Goal: Task Accomplishment & Management: Complete application form

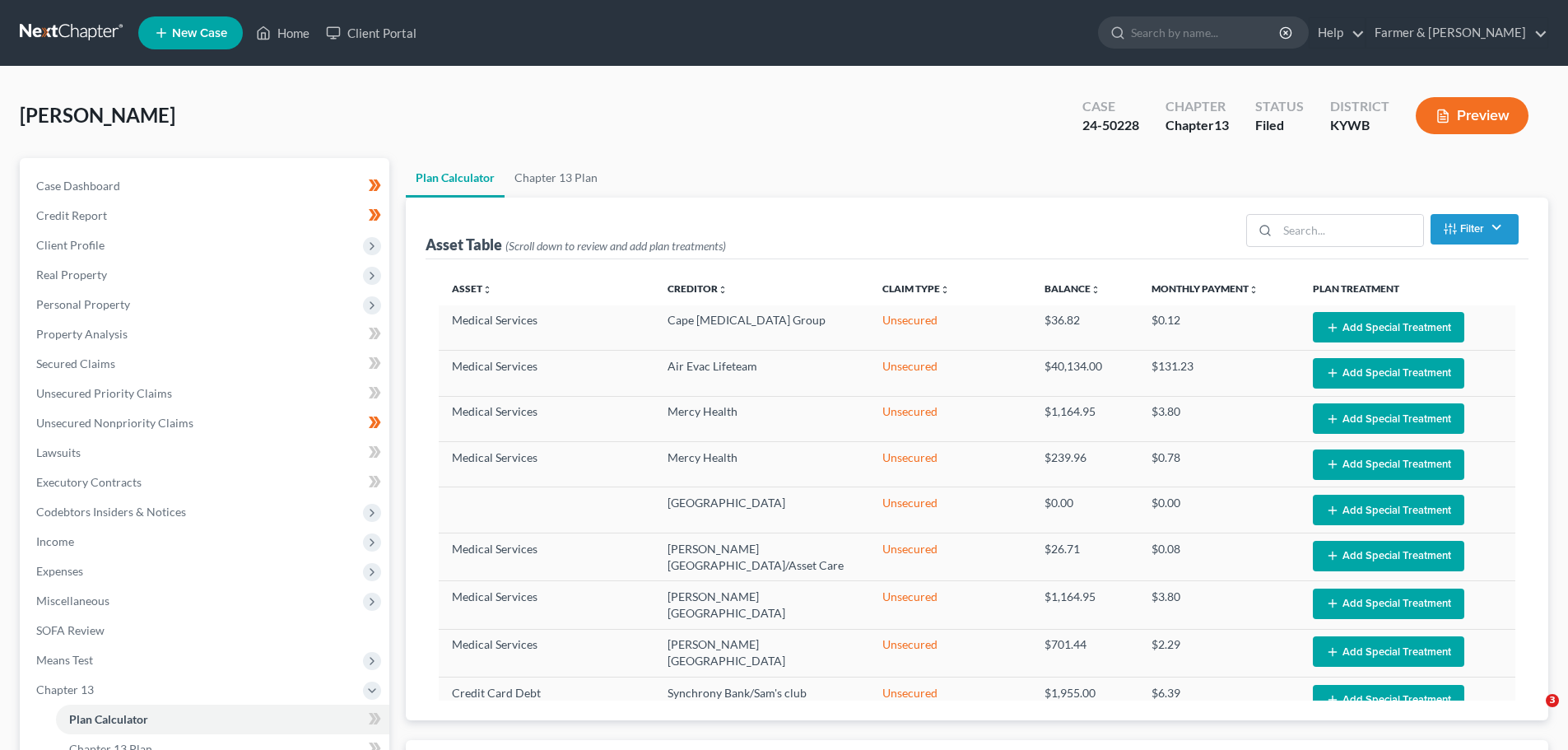
select select "59"
click at [1495, 37] on link "Farmer & [PERSON_NAME]" at bounding box center [1456, 32] width 181 height 29
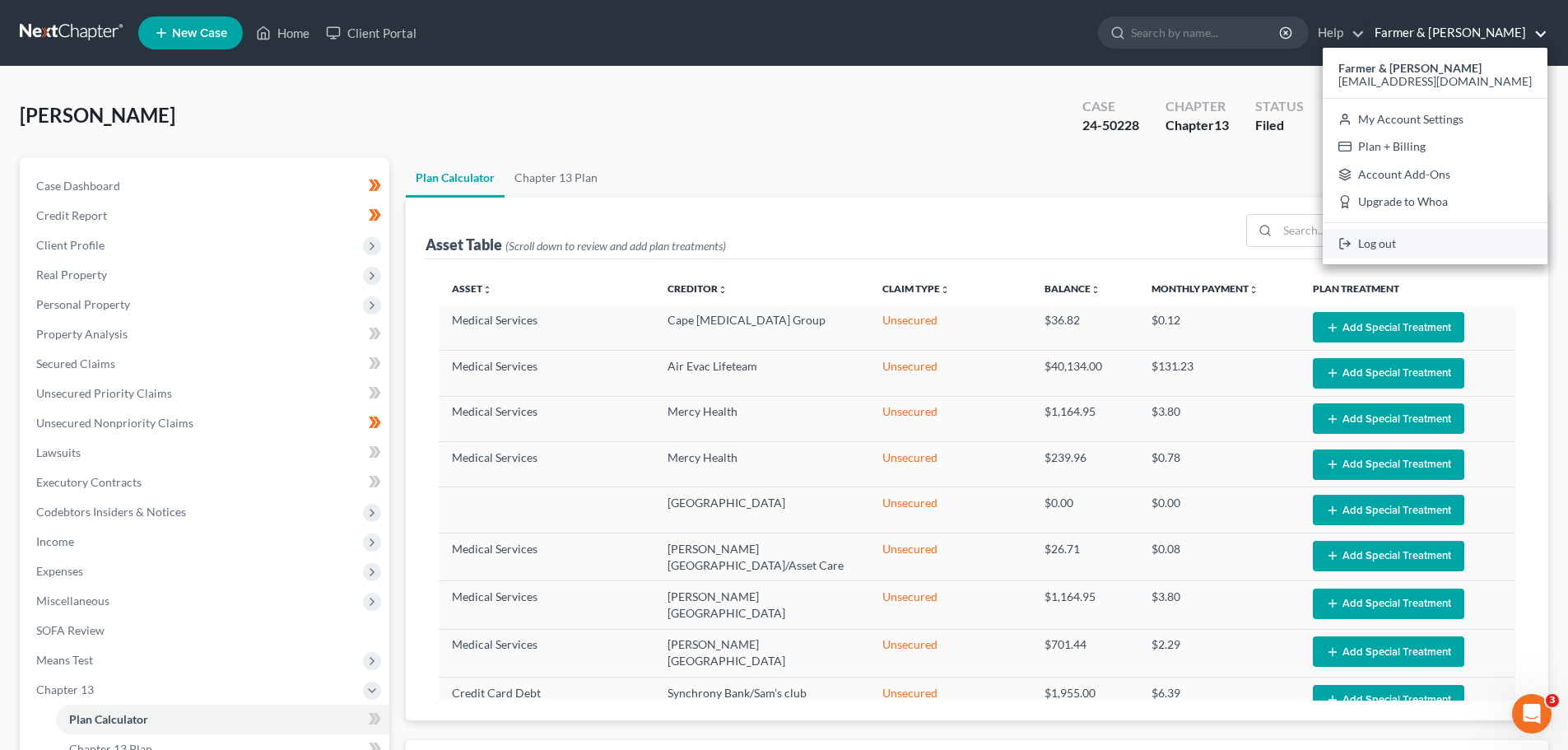
click at [1415, 244] on link "Log out" at bounding box center [1435, 243] width 225 height 28
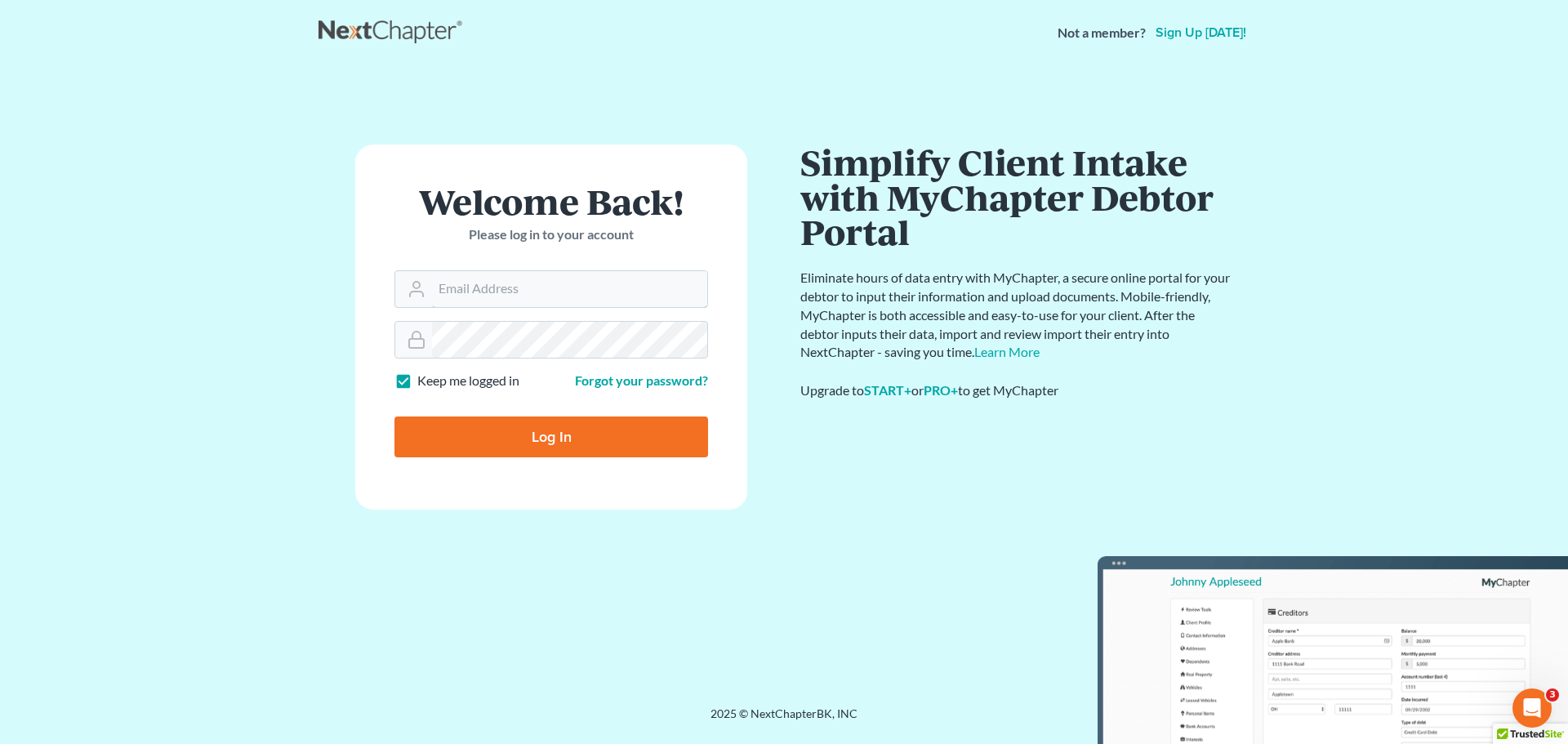
type input "[EMAIL_ADDRESS][DOMAIN_NAME]"
click at [530, 434] on input "Log In" at bounding box center [551, 437] width 314 height 41
type input "Thinking..."
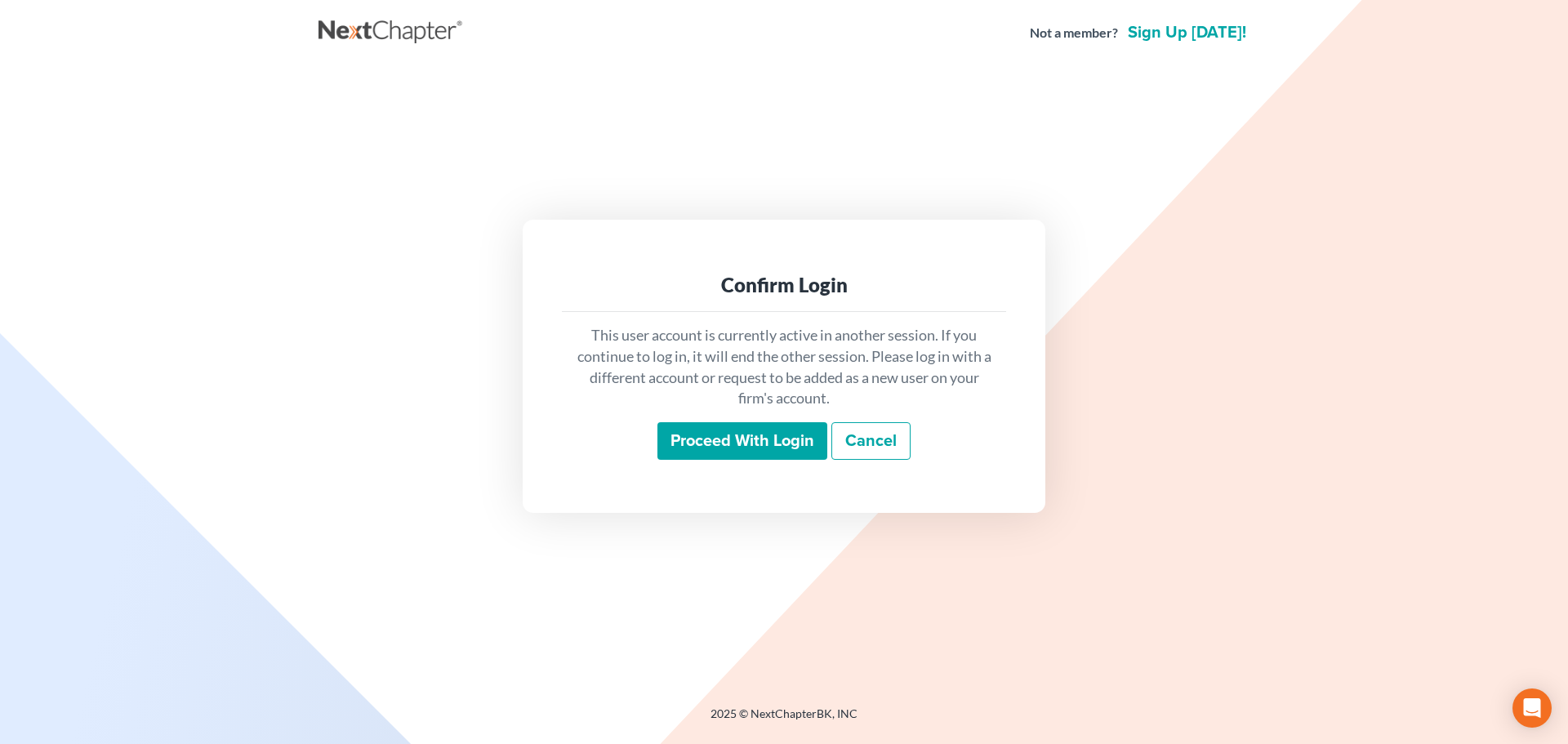
click at [756, 453] on input "Proceed with login" at bounding box center [742, 441] width 170 height 37
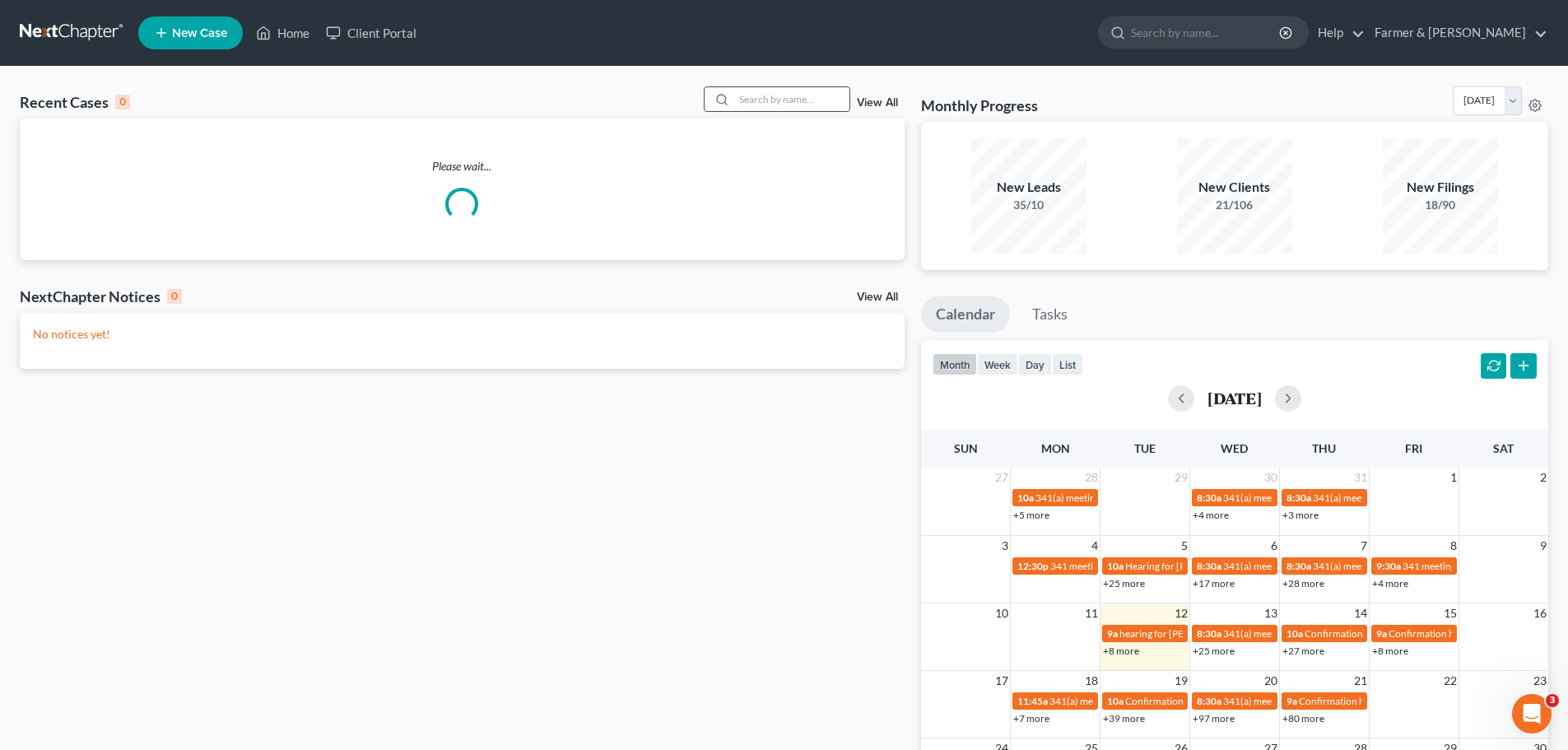
click at [754, 97] on input "search" at bounding box center [792, 99] width 115 height 24
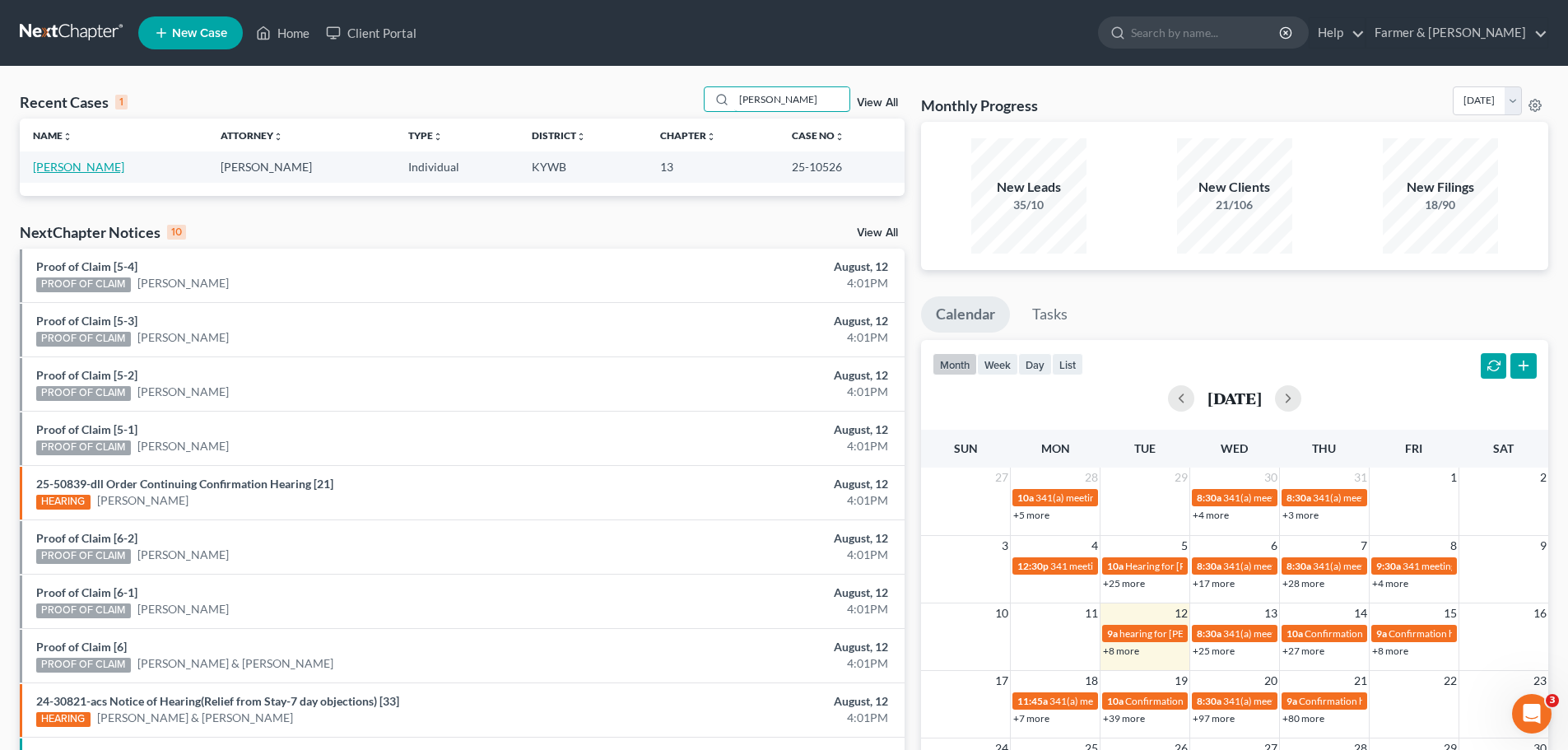
type input "[PERSON_NAME]"
click at [56, 170] on link "[PERSON_NAME]" at bounding box center [79, 167] width 91 height 14
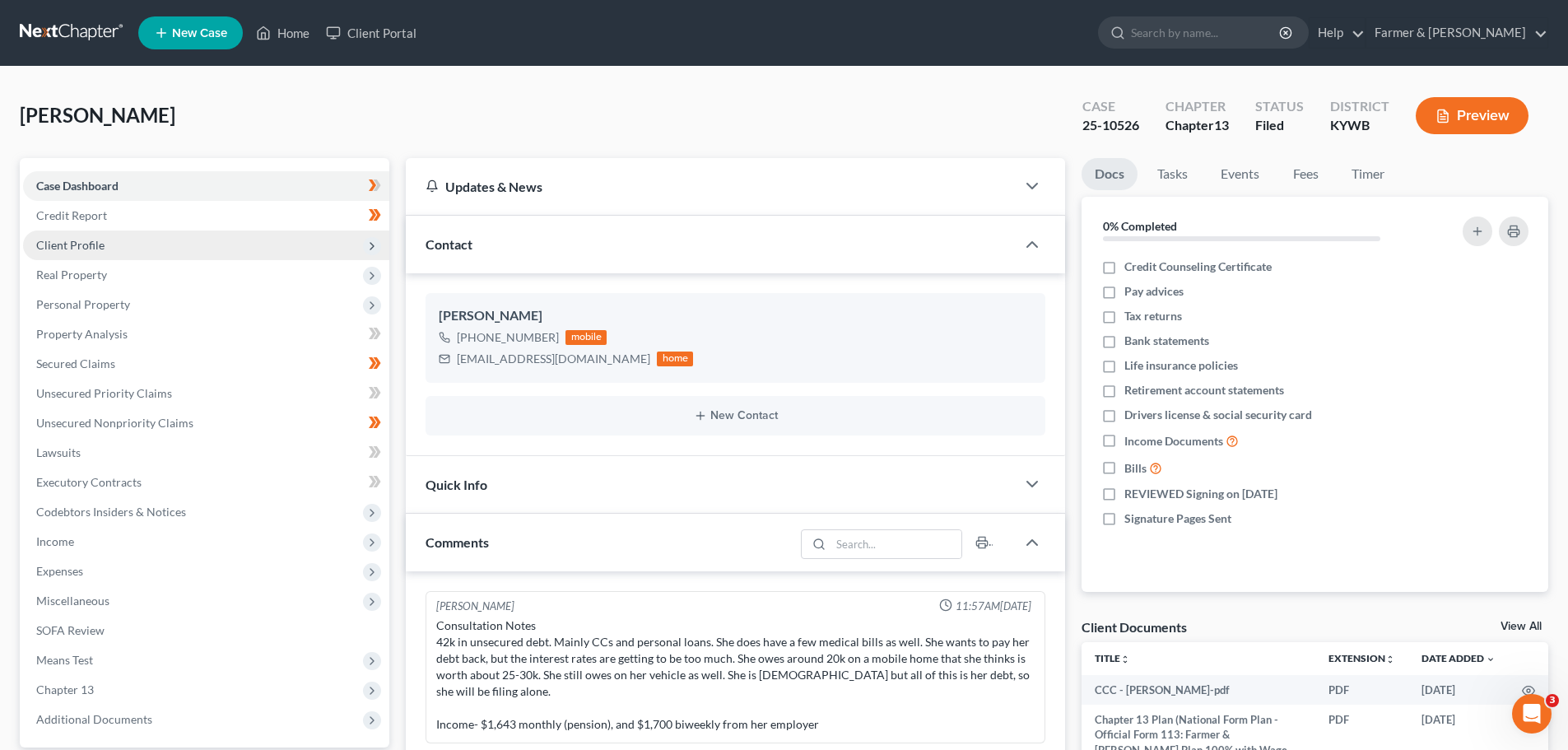
scroll to position [354, 0]
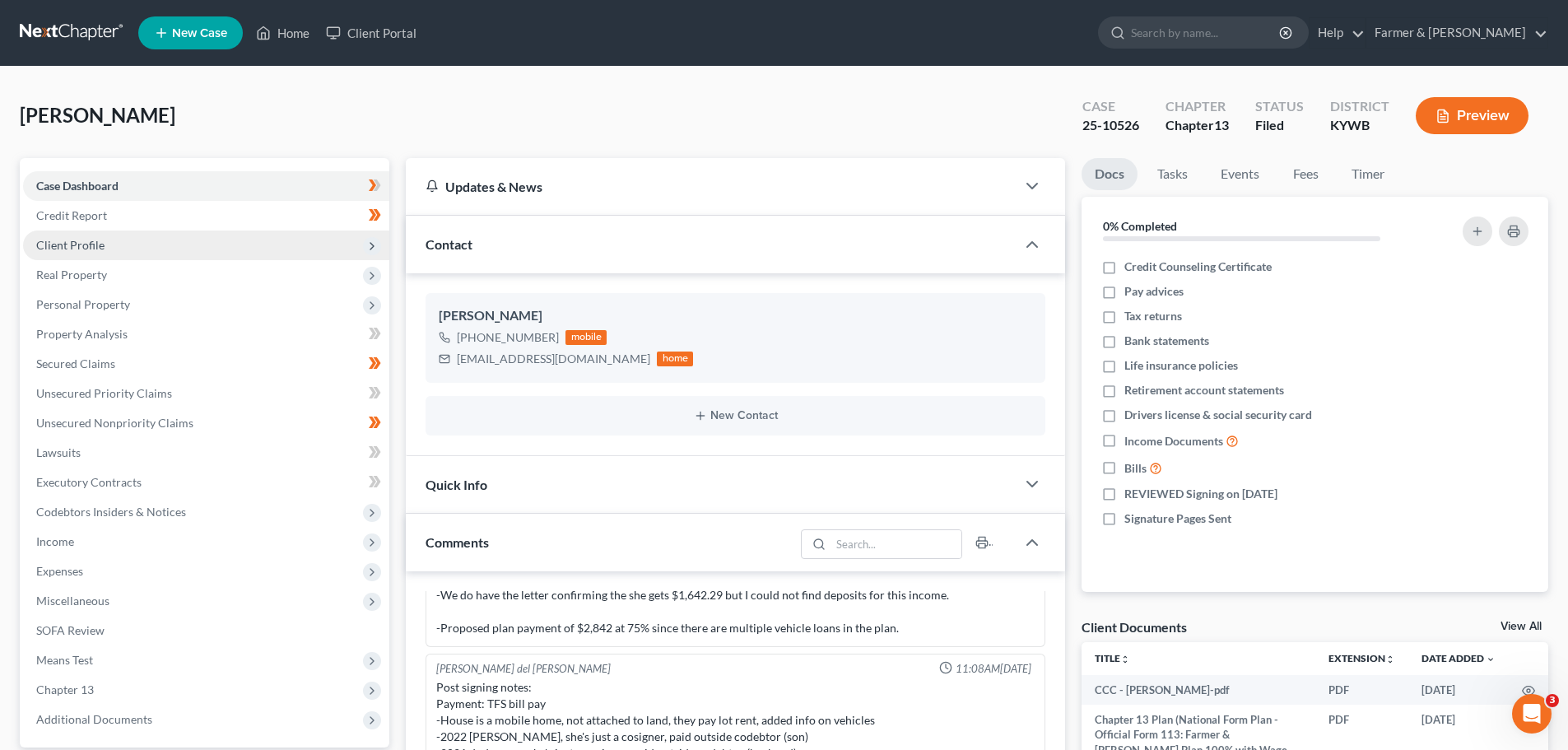
click at [112, 243] on span "Client Profile" at bounding box center [206, 245] width 366 height 29
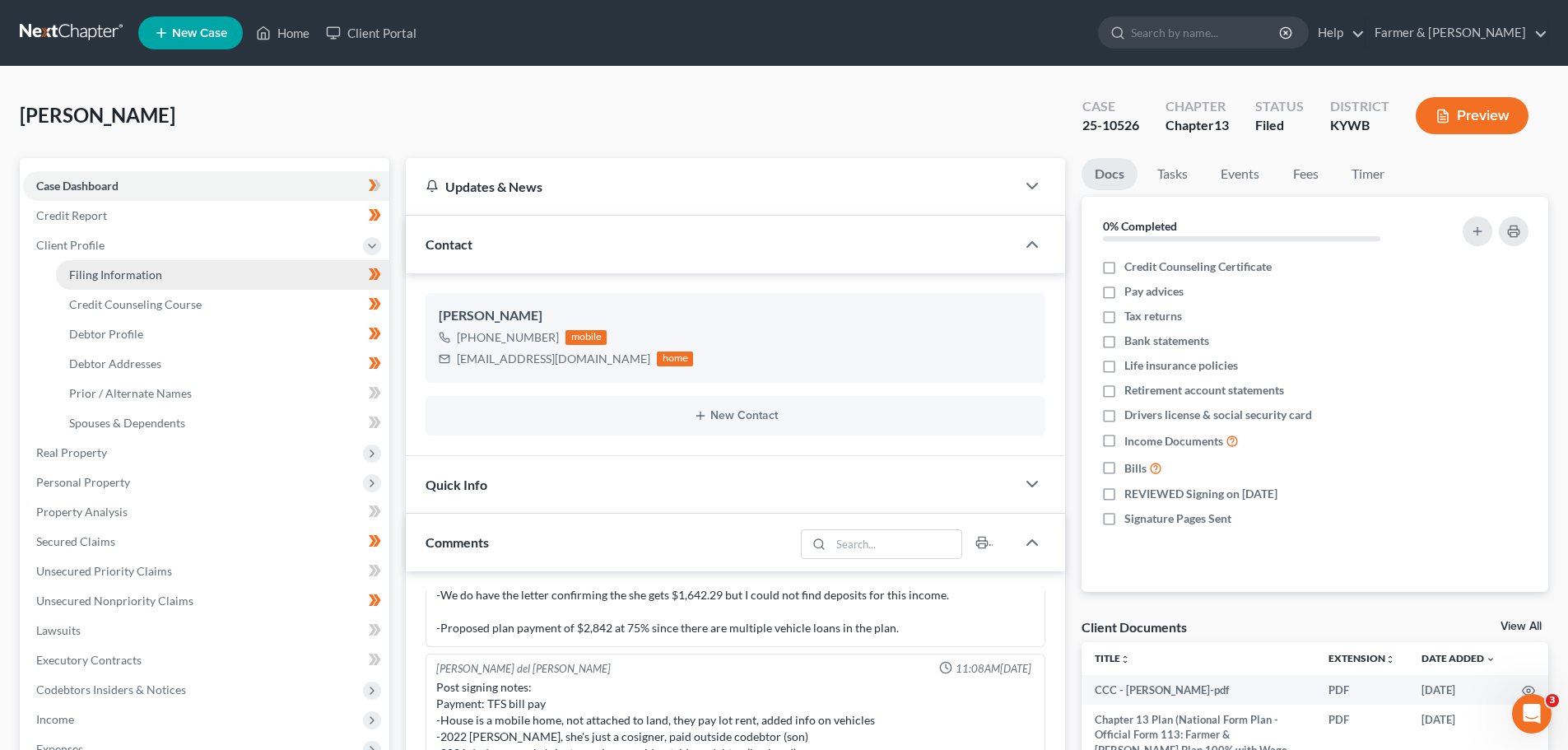
click at [146, 272] on span "Filing Information" at bounding box center [115, 275] width 93 height 14
select select "1"
select select "0"
select select "3"
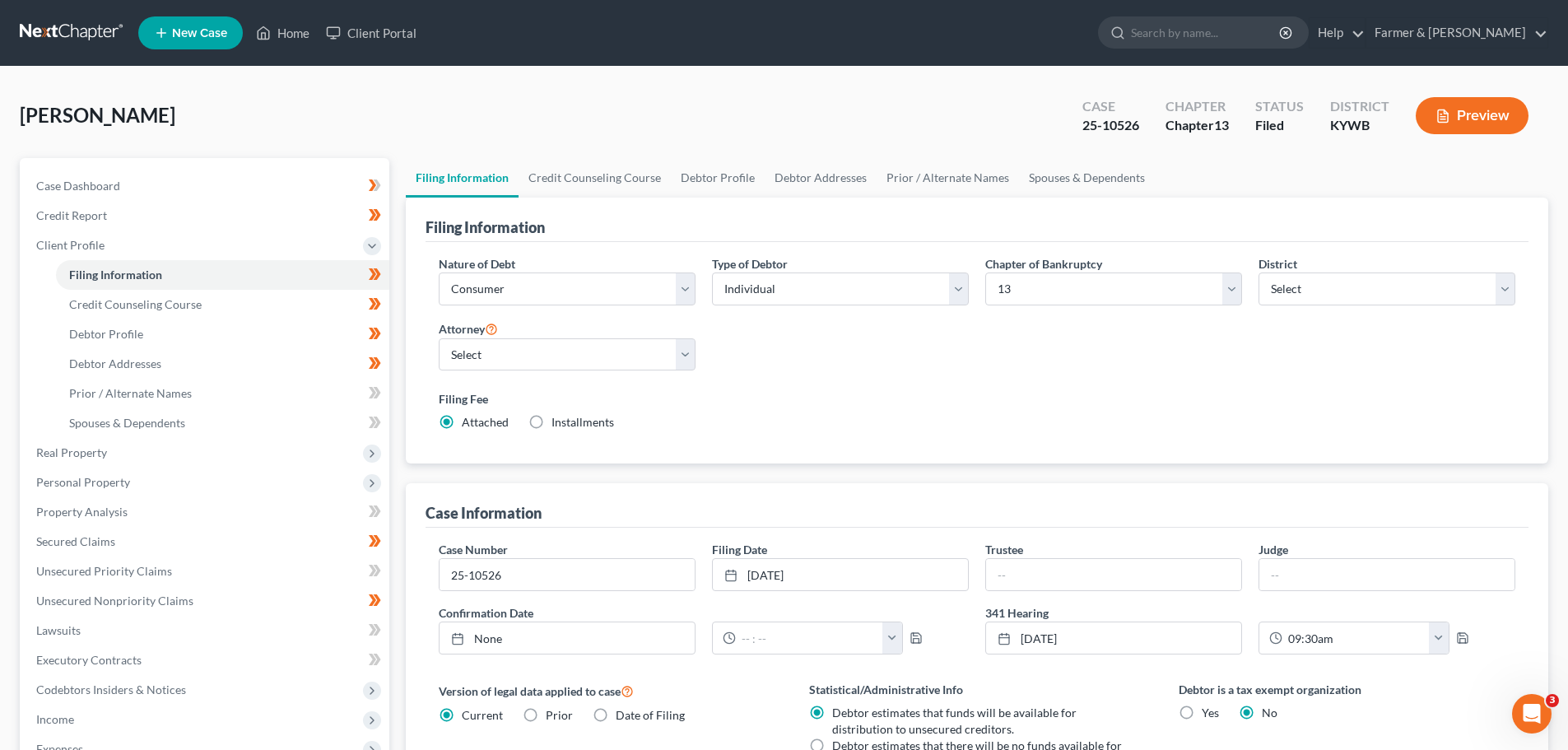
scroll to position [192, 0]
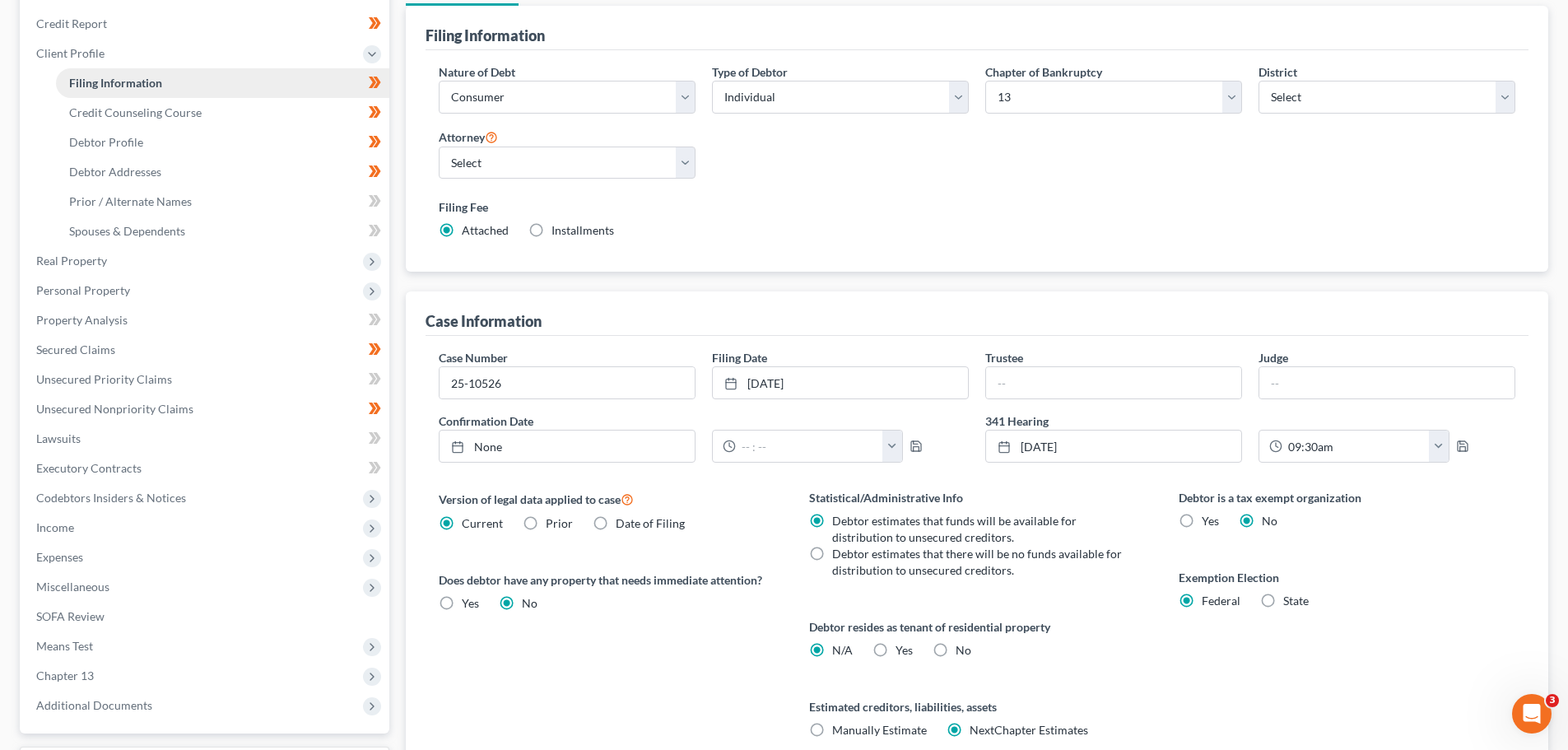
click at [111, 81] on span "Filing Information" at bounding box center [115, 83] width 93 height 14
click at [114, 105] on span "Credit Counseling Course" at bounding box center [135, 112] width 132 height 14
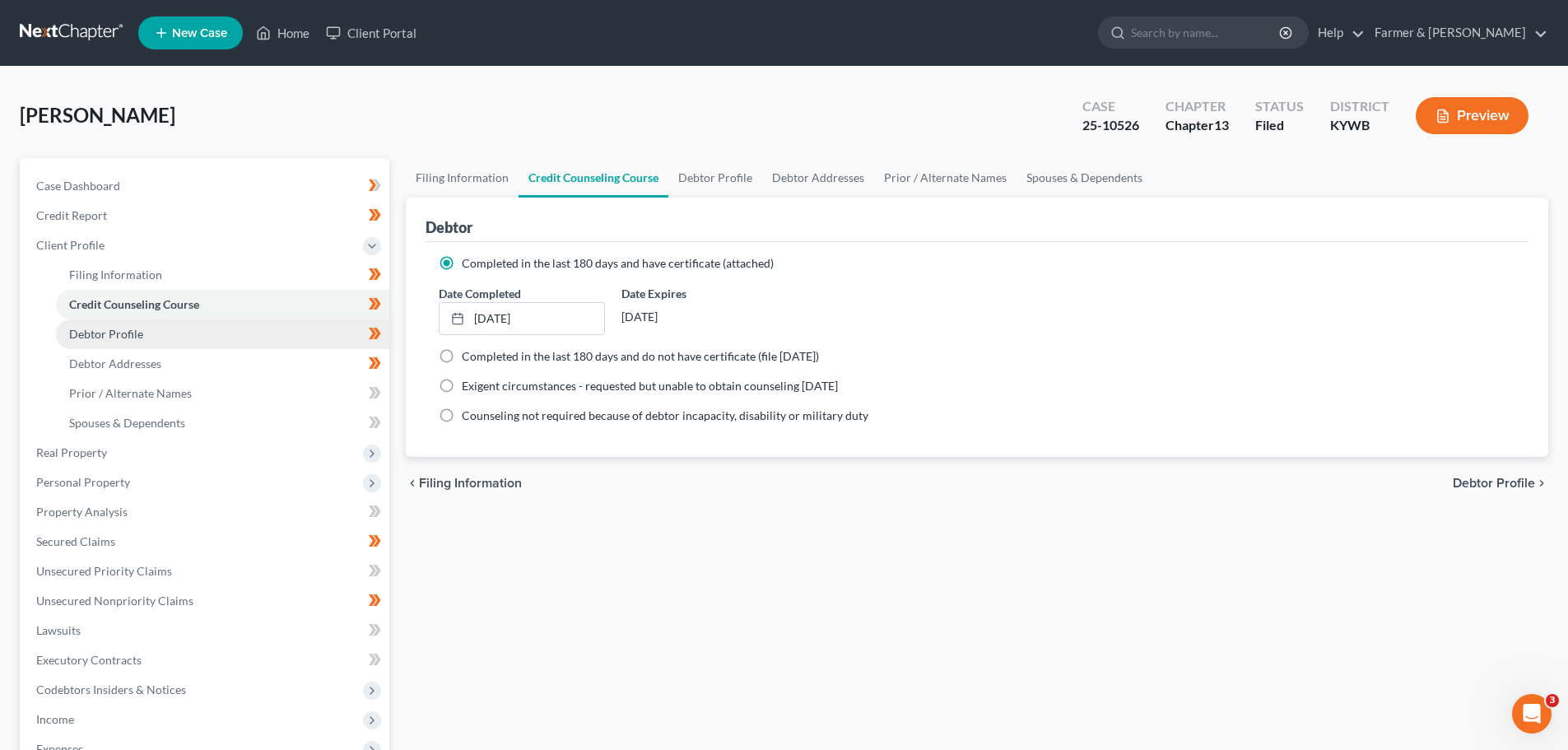
click at [130, 331] on span "Debtor Profile" at bounding box center [105, 334] width 74 height 14
select select "1"
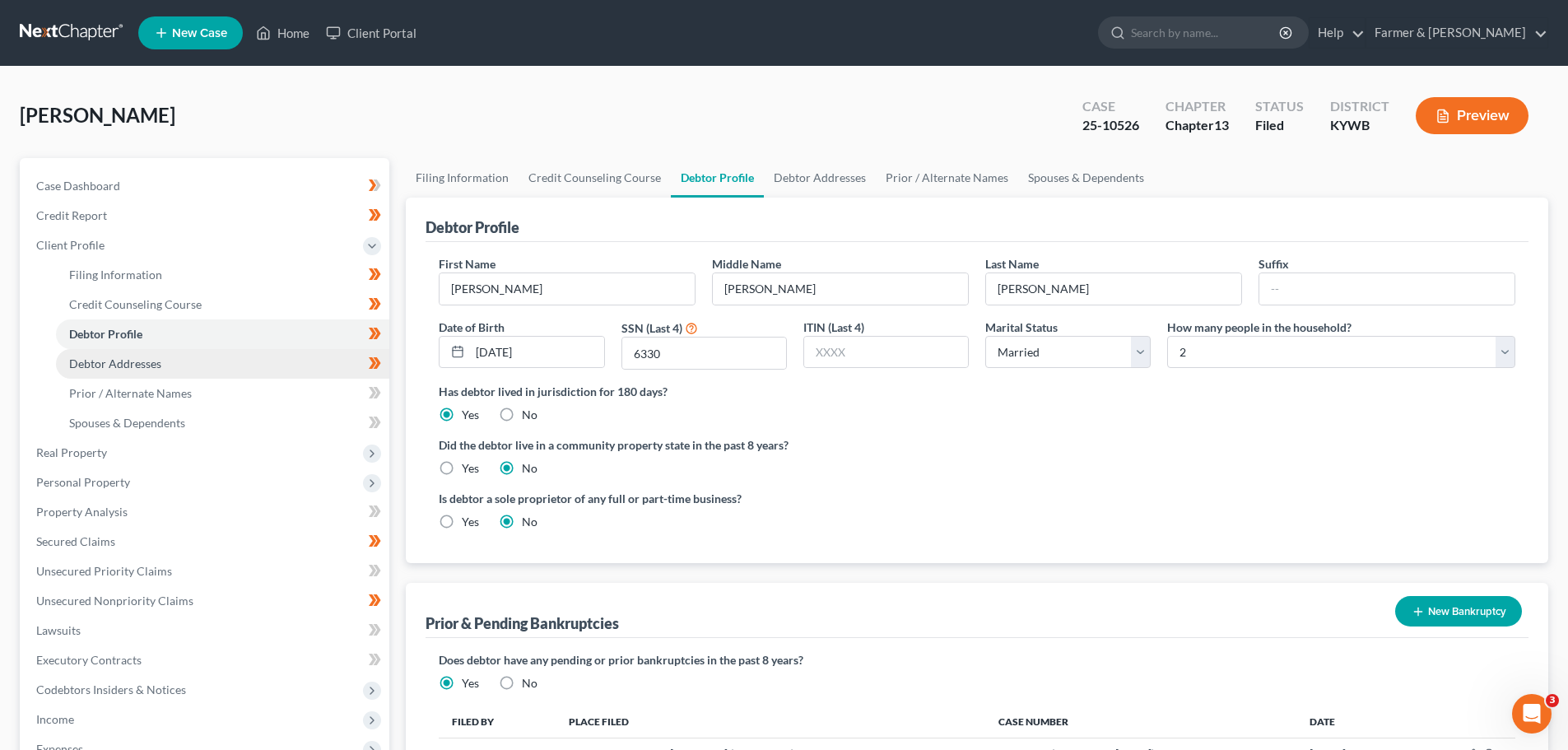
click at [147, 370] on span "Debtor Addresses" at bounding box center [114, 363] width 92 height 14
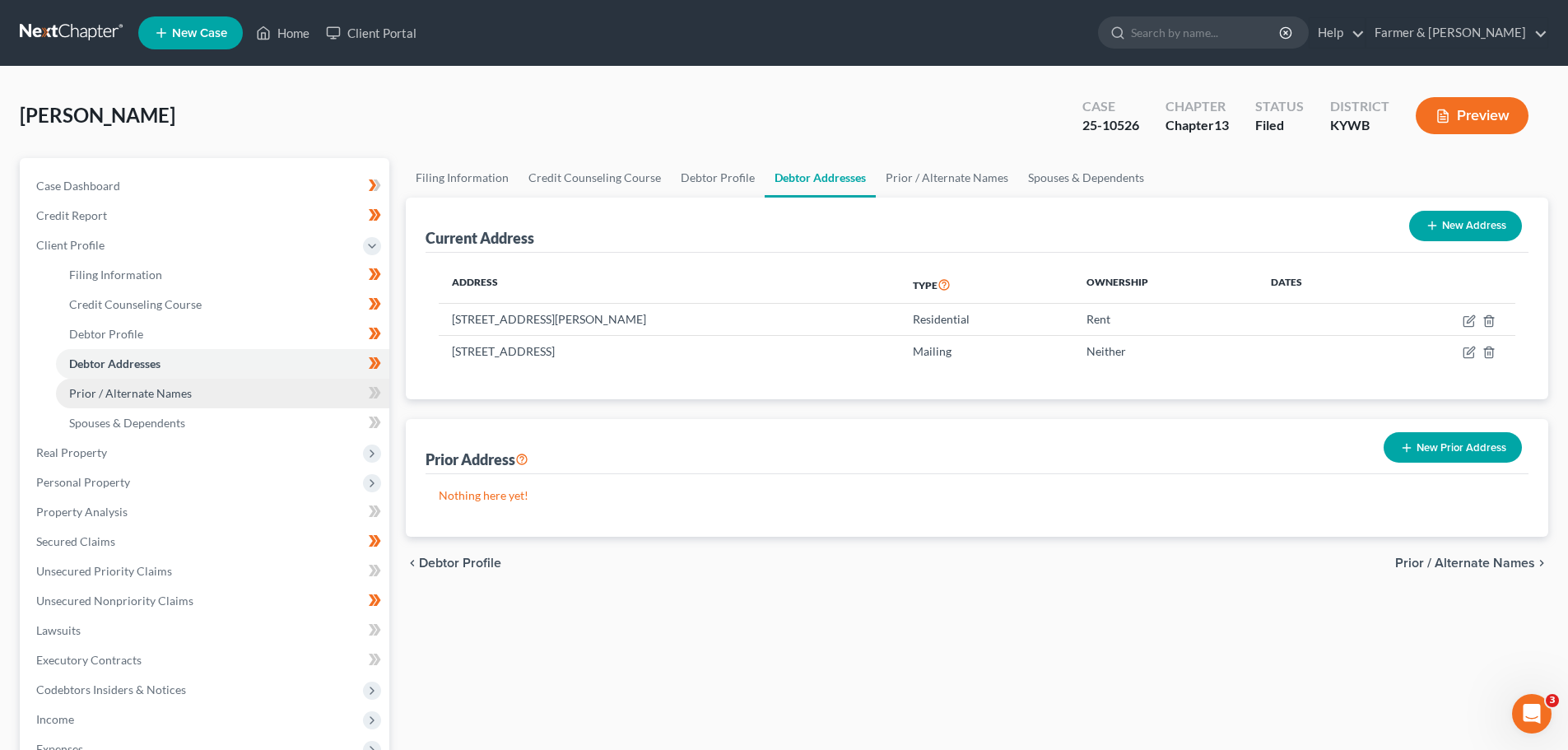
click at [136, 399] on span "Prior / Alternate Names" at bounding box center [129, 393] width 122 height 14
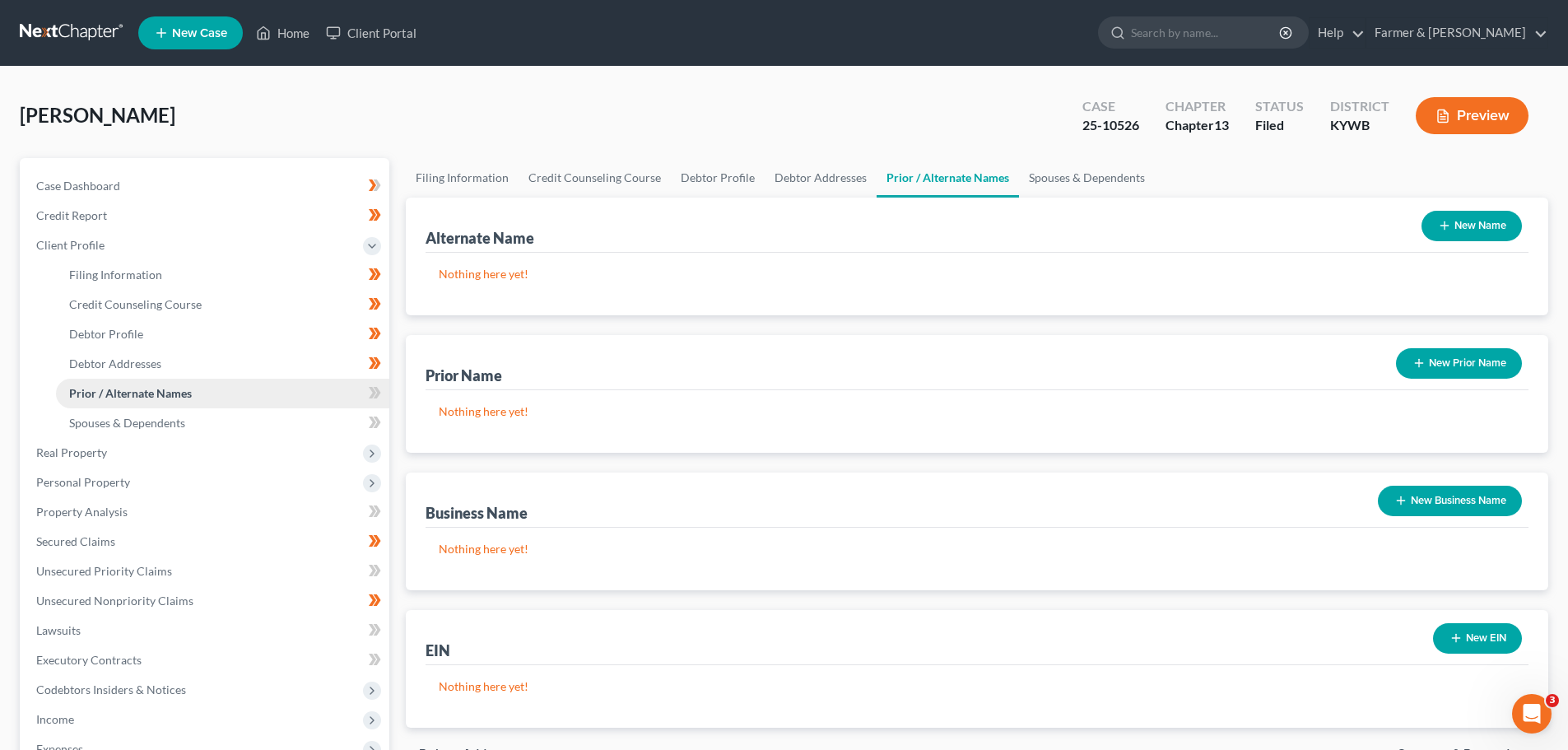
drag, startPoint x: 161, startPoint y: 406, endPoint x: 169, endPoint y: 420, distance: 16.1
click at [162, 407] on ul "Filing Information Credit Counseling Course Debtor Profile Debtor Addresses" at bounding box center [206, 348] width 366 height 178
click at [170, 421] on span "Spouses & Dependents" at bounding box center [127, 423] width 116 height 14
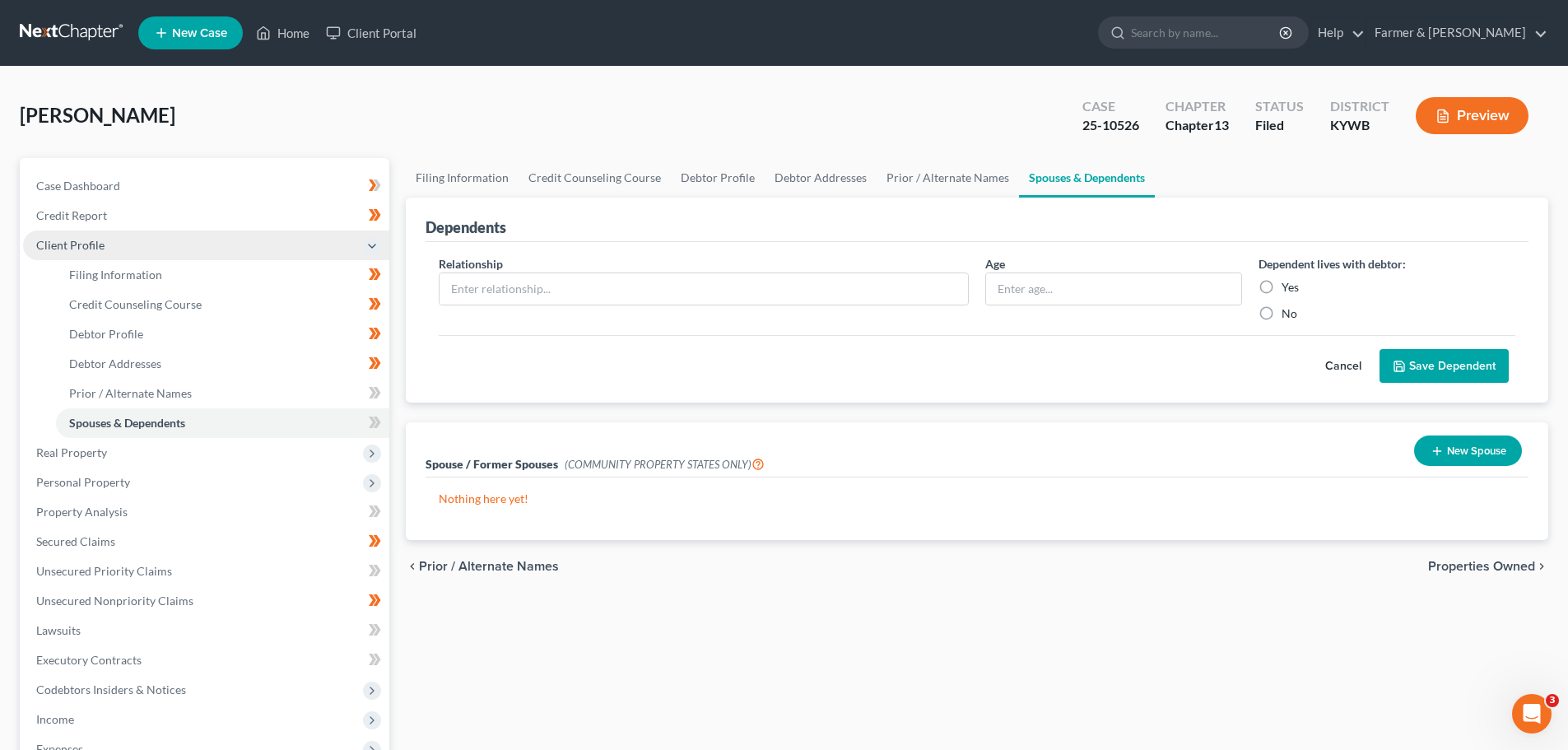
click at [122, 239] on span "Client Profile" at bounding box center [206, 245] width 366 height 29
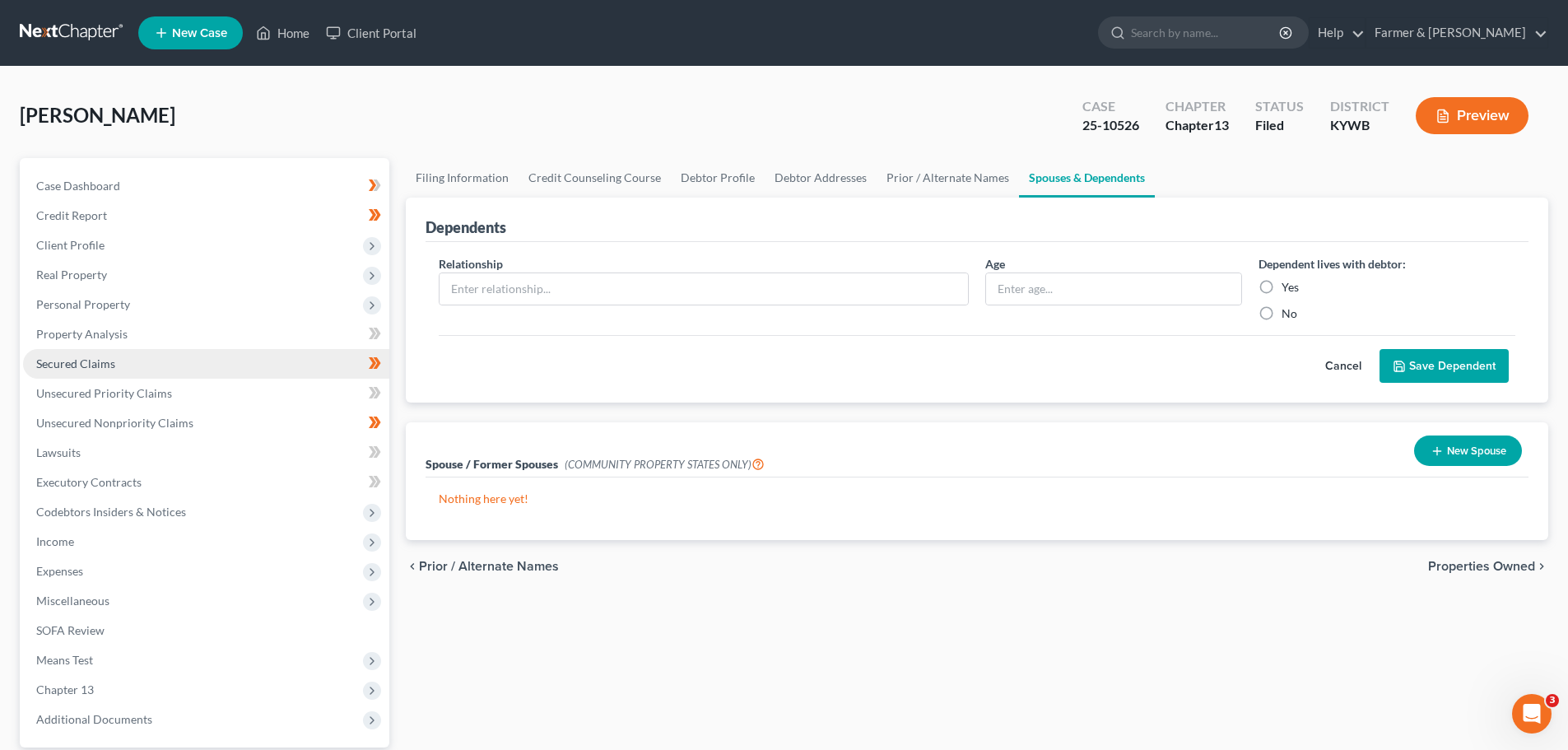
click at [237, 371] on link "Secured Claims" at bounding box center [206, 363] width 366 height 29
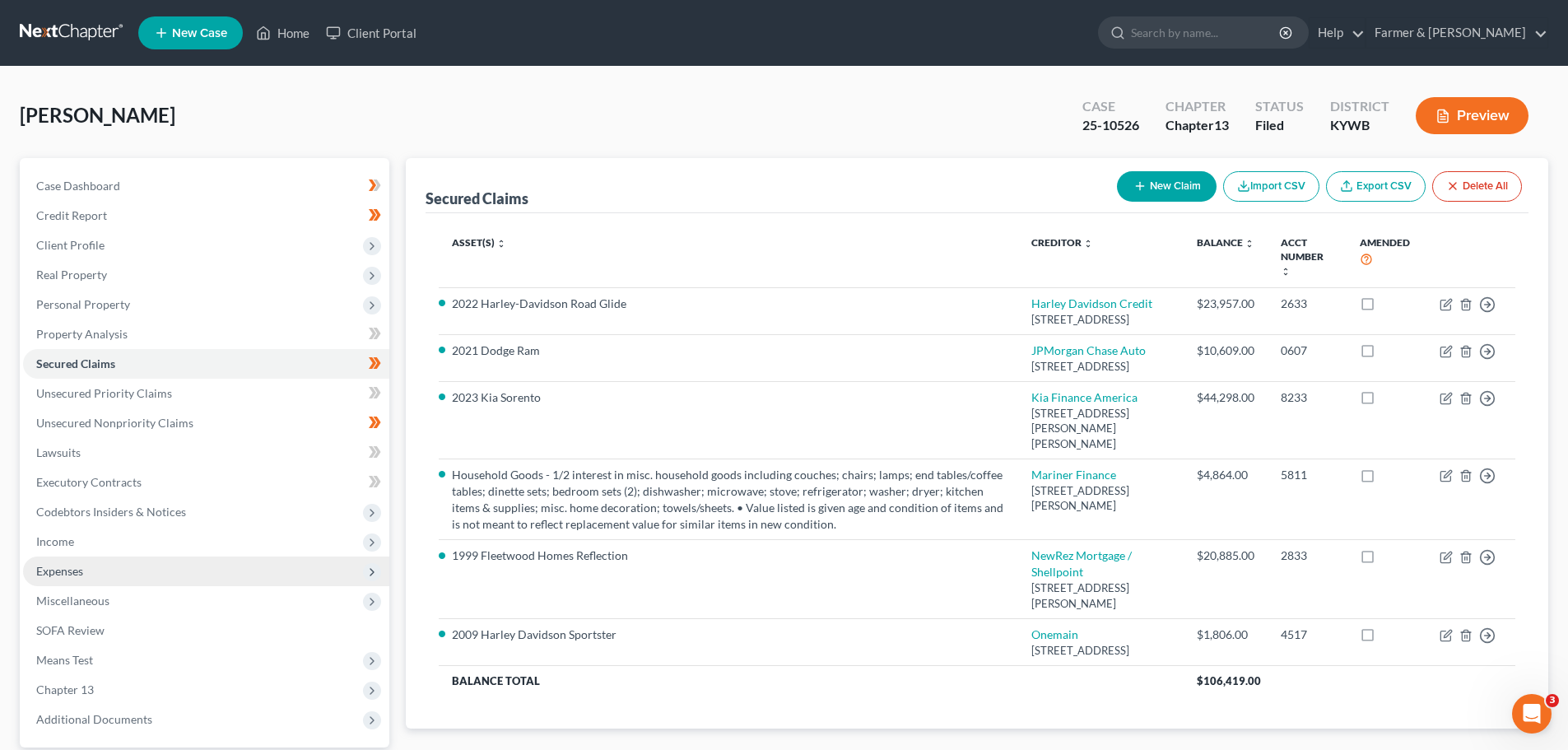
scroll to position [192, 0]
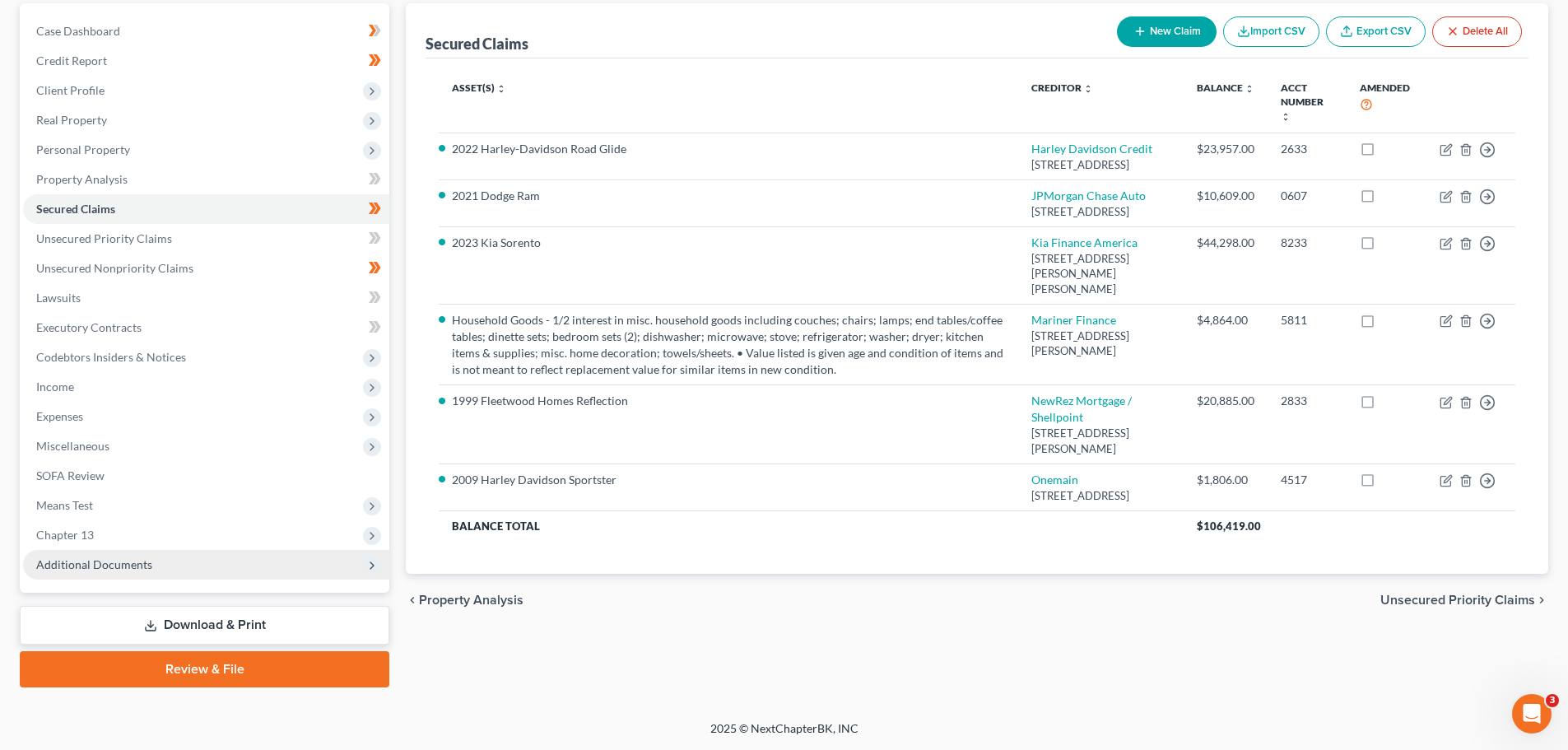
click at [156, 550] on span "Additional Documents" at bounding box center [206, 564] width 366 height 29
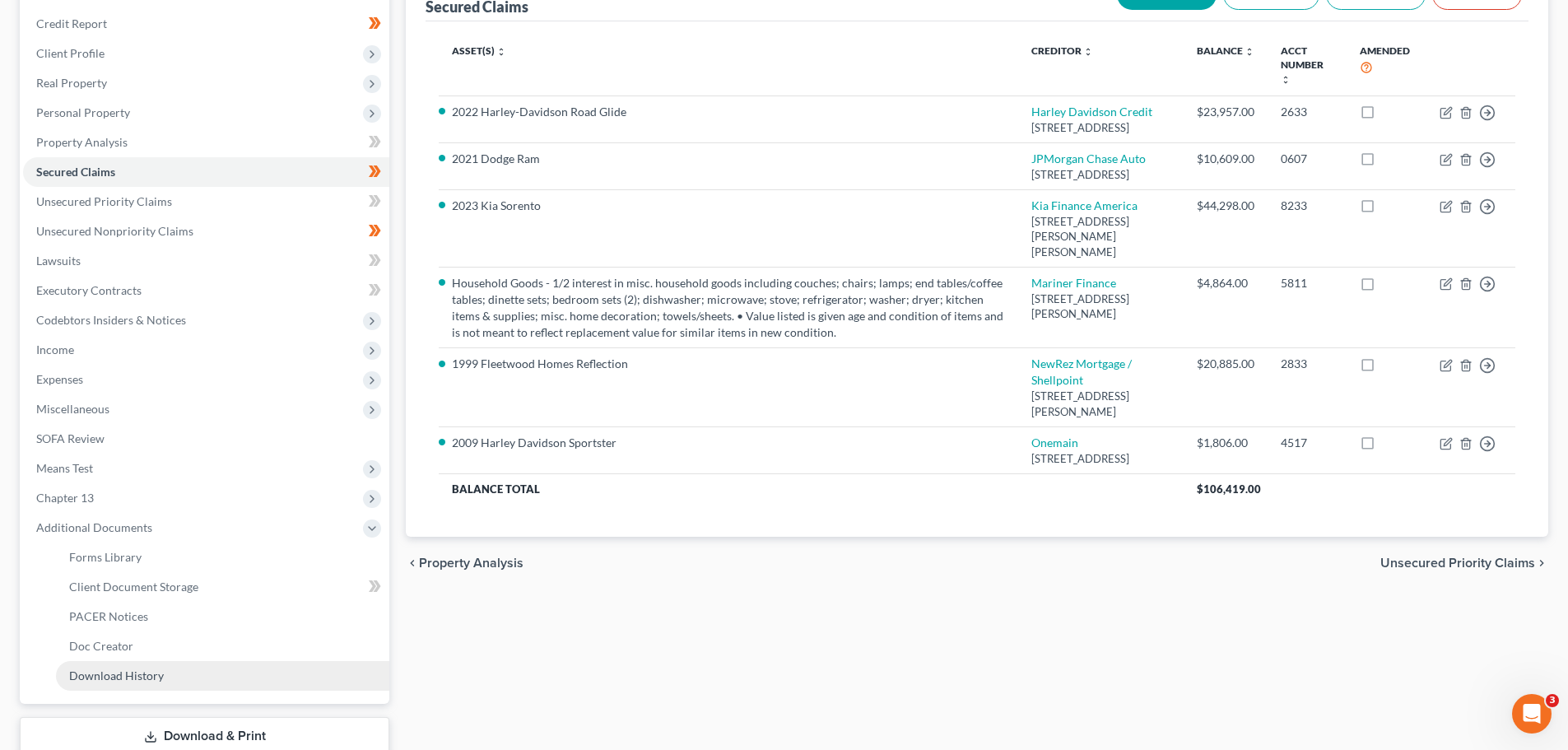
click at [127, 671] on span "Download History" at bounding box center [116, 676] width 95 height 14
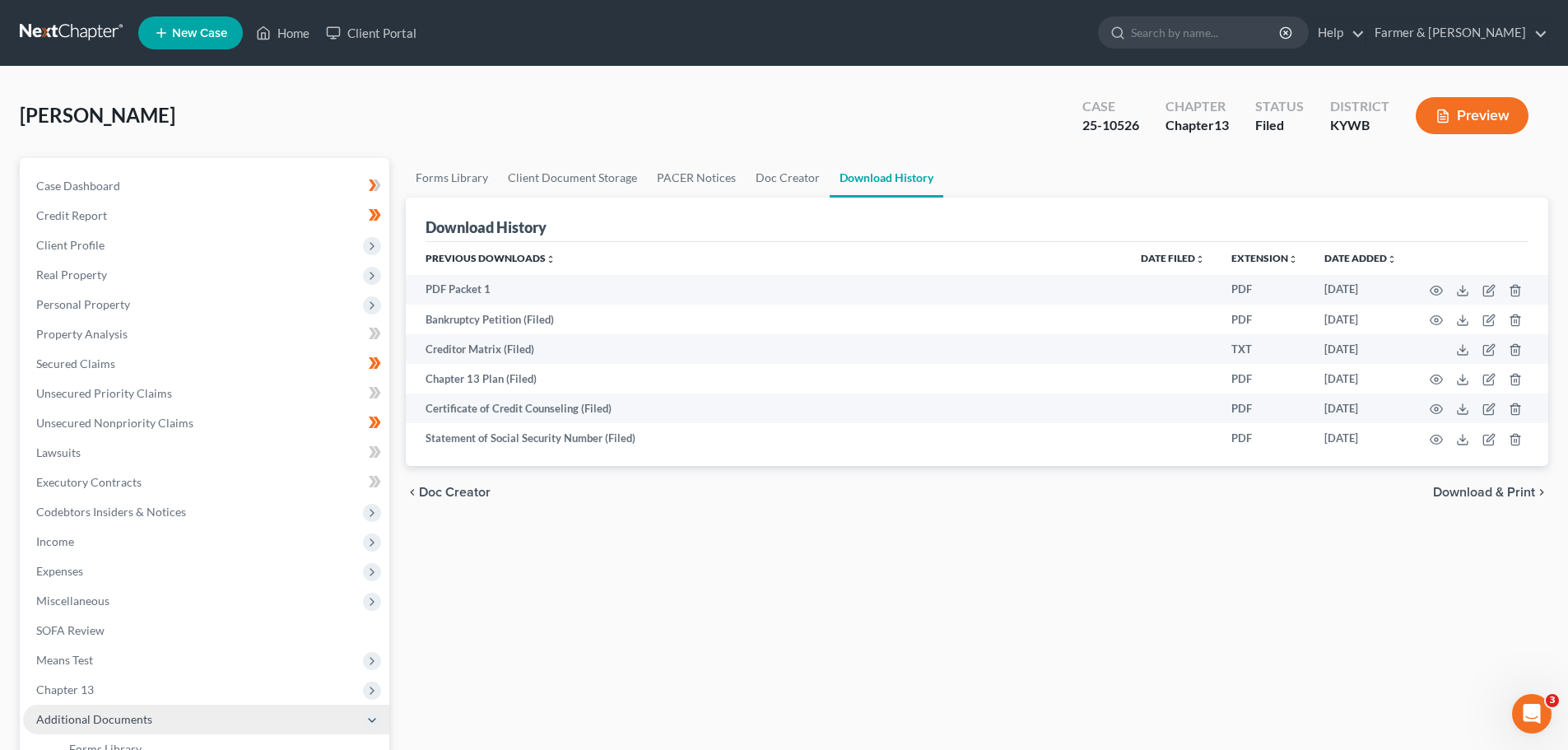
drag, startPoint x: 109, startPoint y: 712, endPoint x: 203, endPoint y: 714, distance: 94.0
click at [111, 712] on span "Additional Documents" at bounding box center [95, 720] width 116 height 14
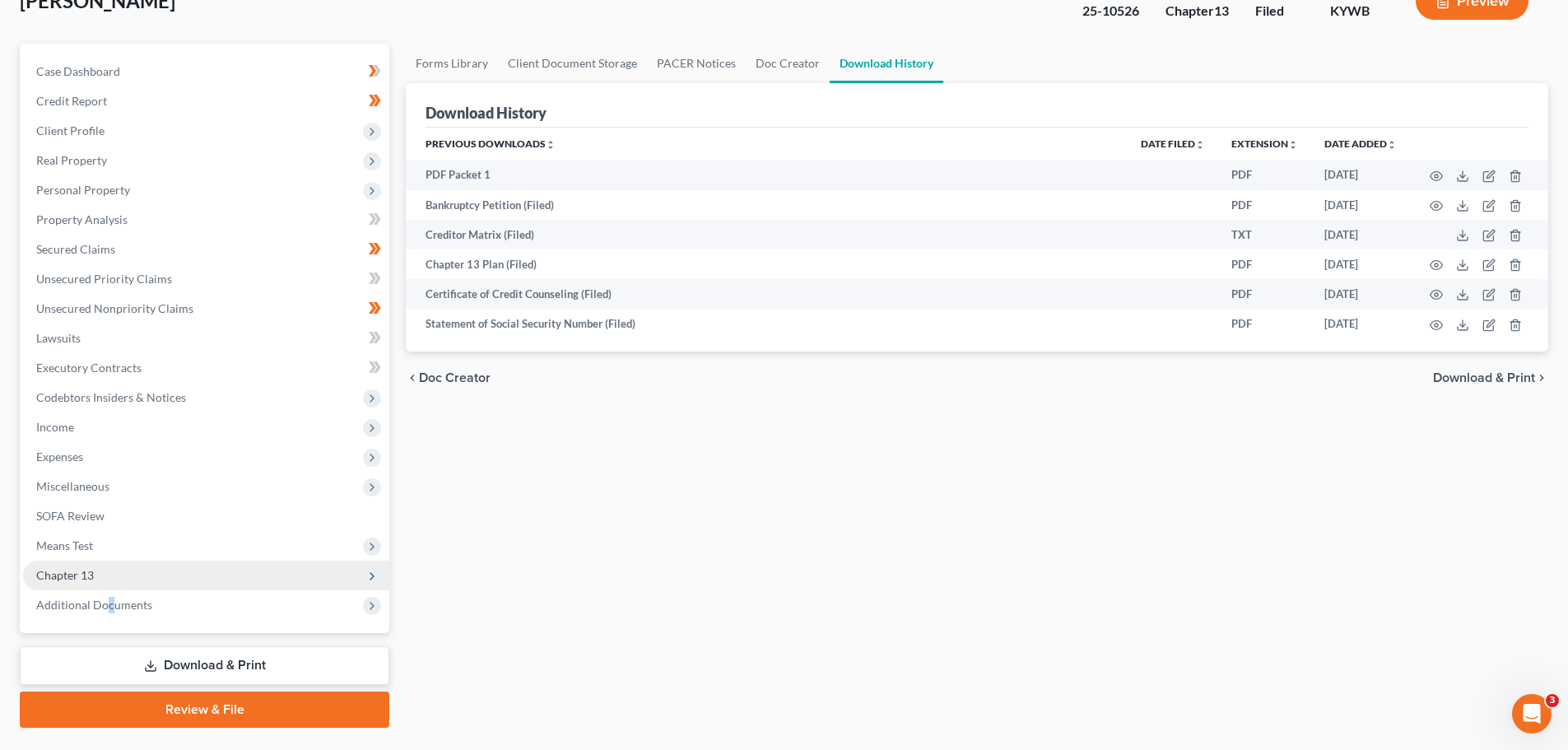
scroll to position [154, 0]
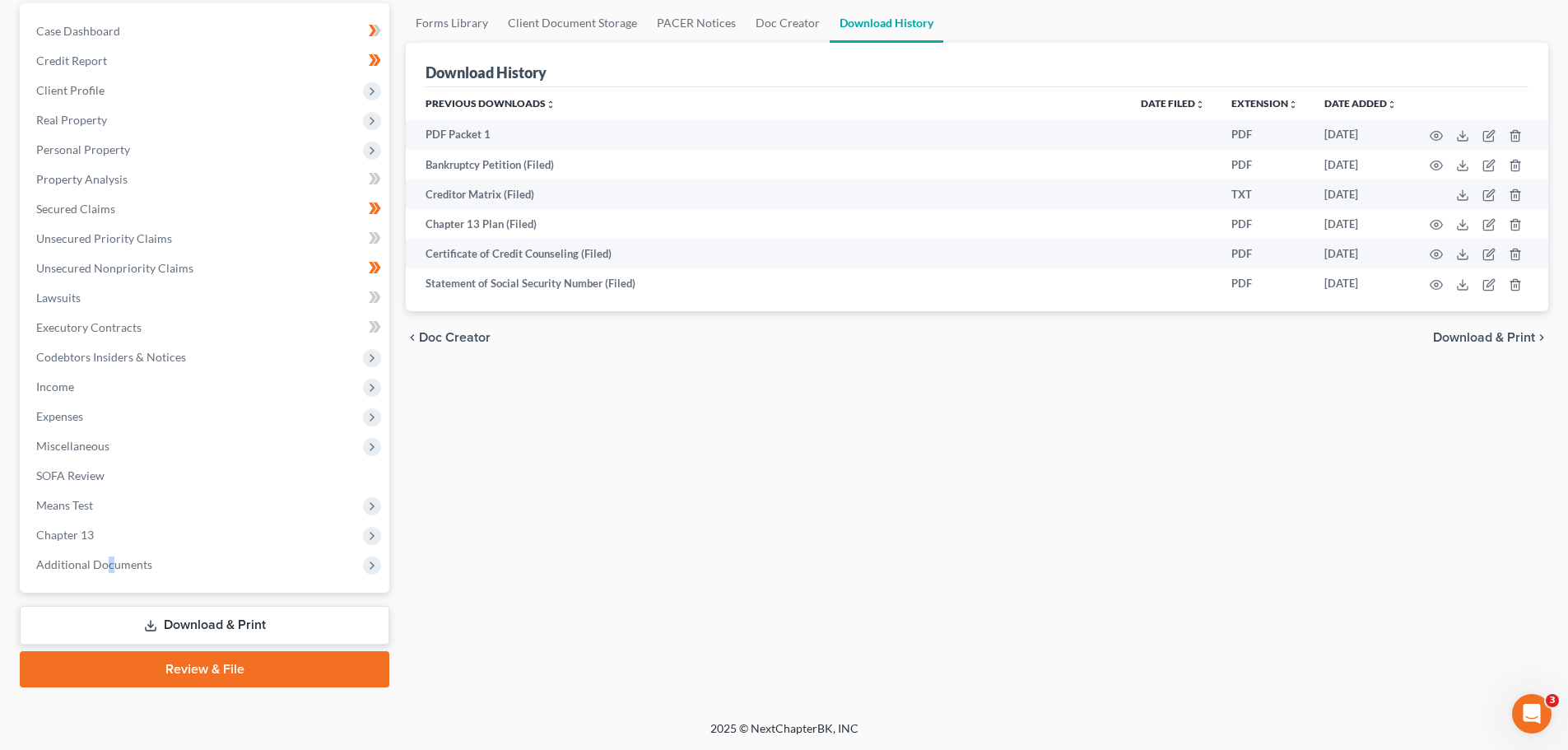
click at [220, 621] on link "Download & Print" at bounding box center [204, 625] width 369 height 38
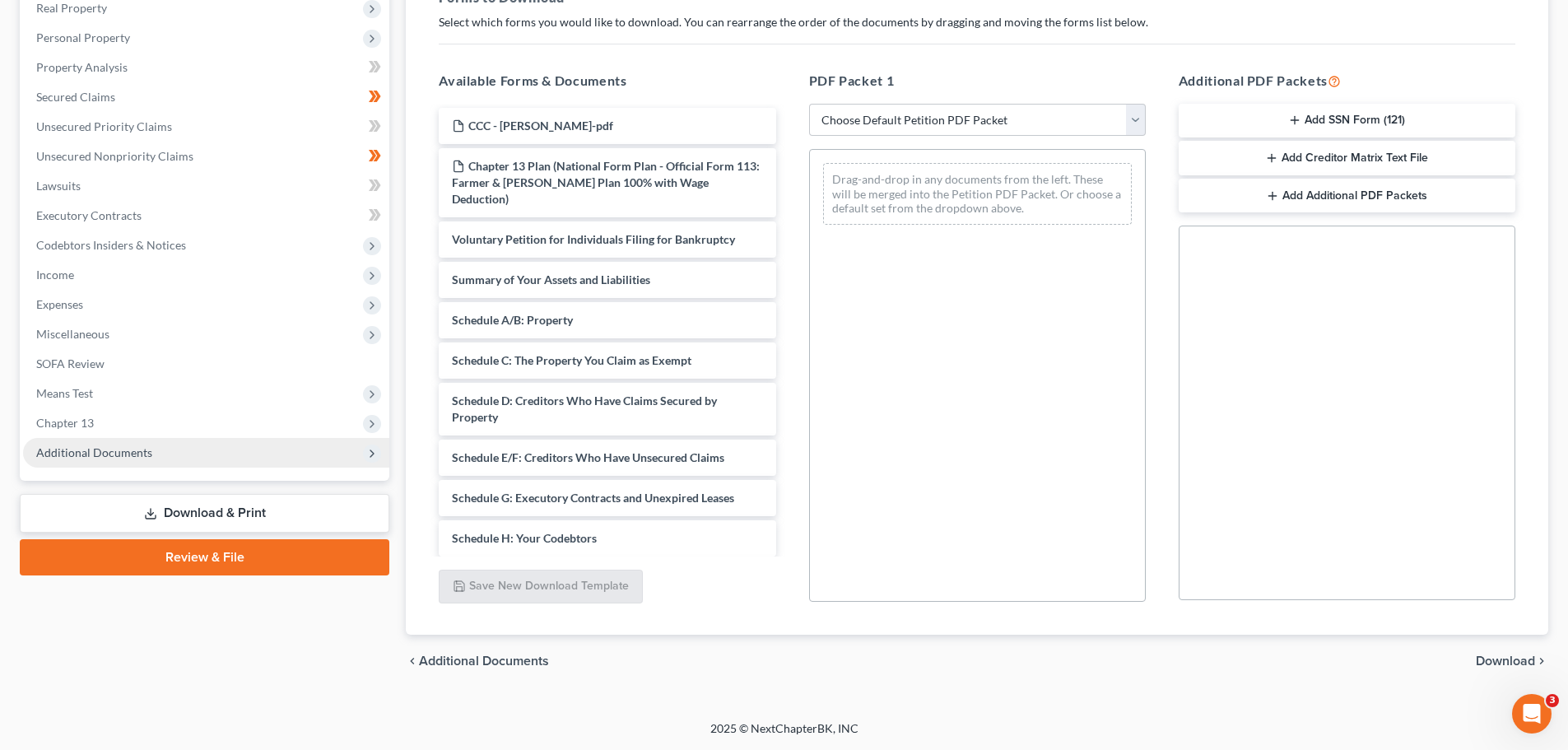
click at [145, 447] on span "Additional Documents" at bounding box center [95, 453] width 116 height 14
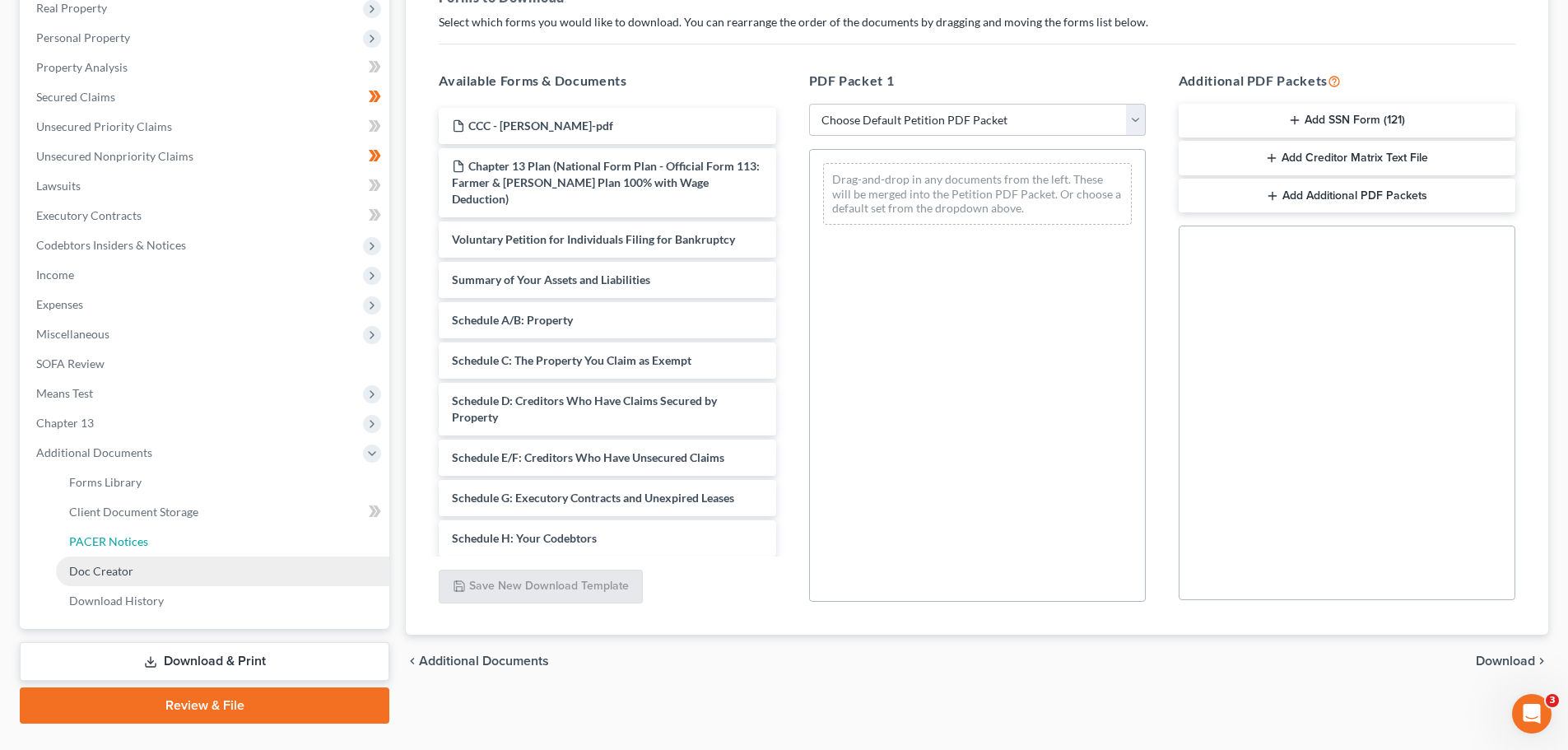
drag, startPoint x: 114, startPoint y: 542, endPoint x: 255, endPoint y: 565, distance: 142.9
click at [114, 543] on span "PACER Notices" at bounding box center [108, 541] width 79 height 14
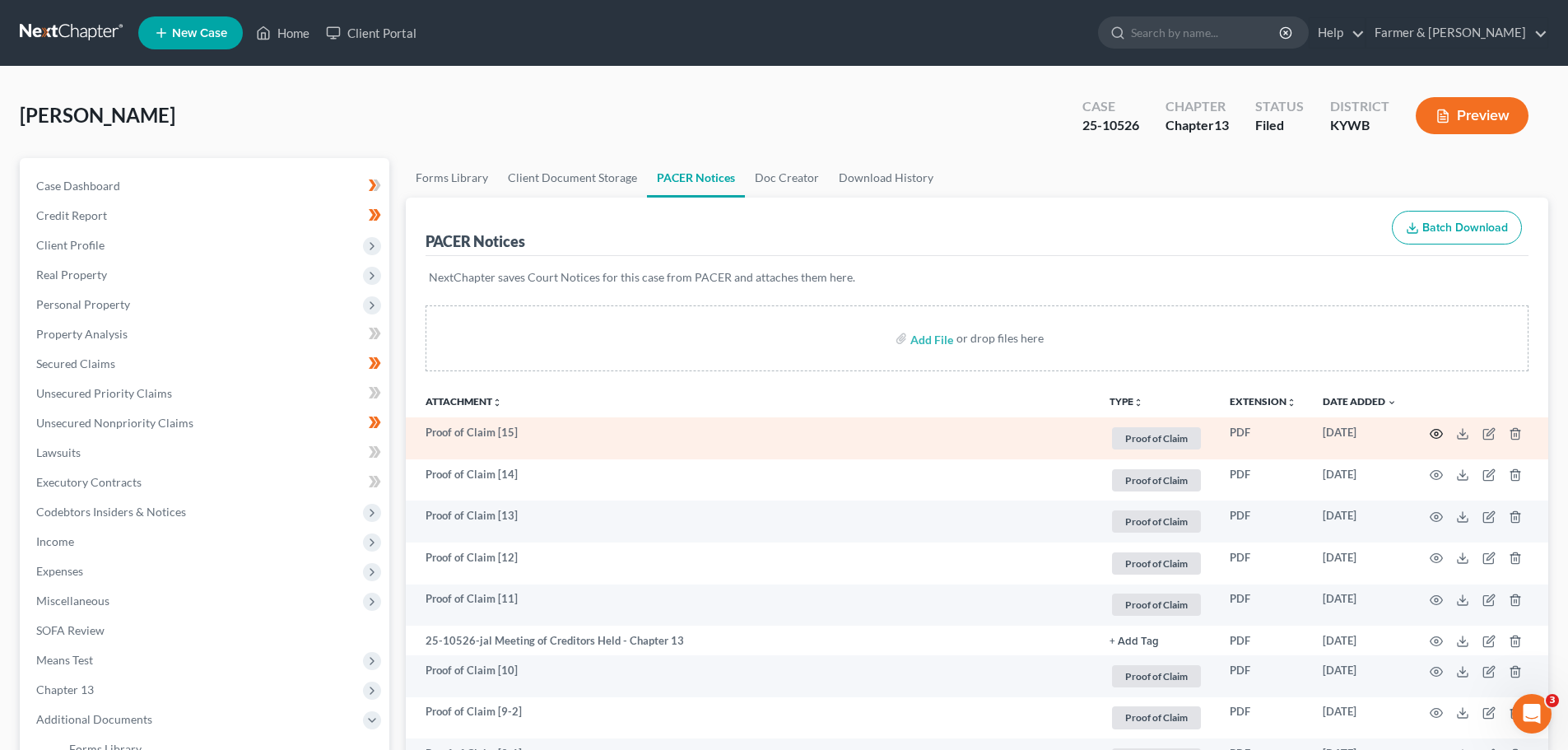
click at [1437, 435] on circle "button" at bounding box center [1436, 434] width 4 height 4
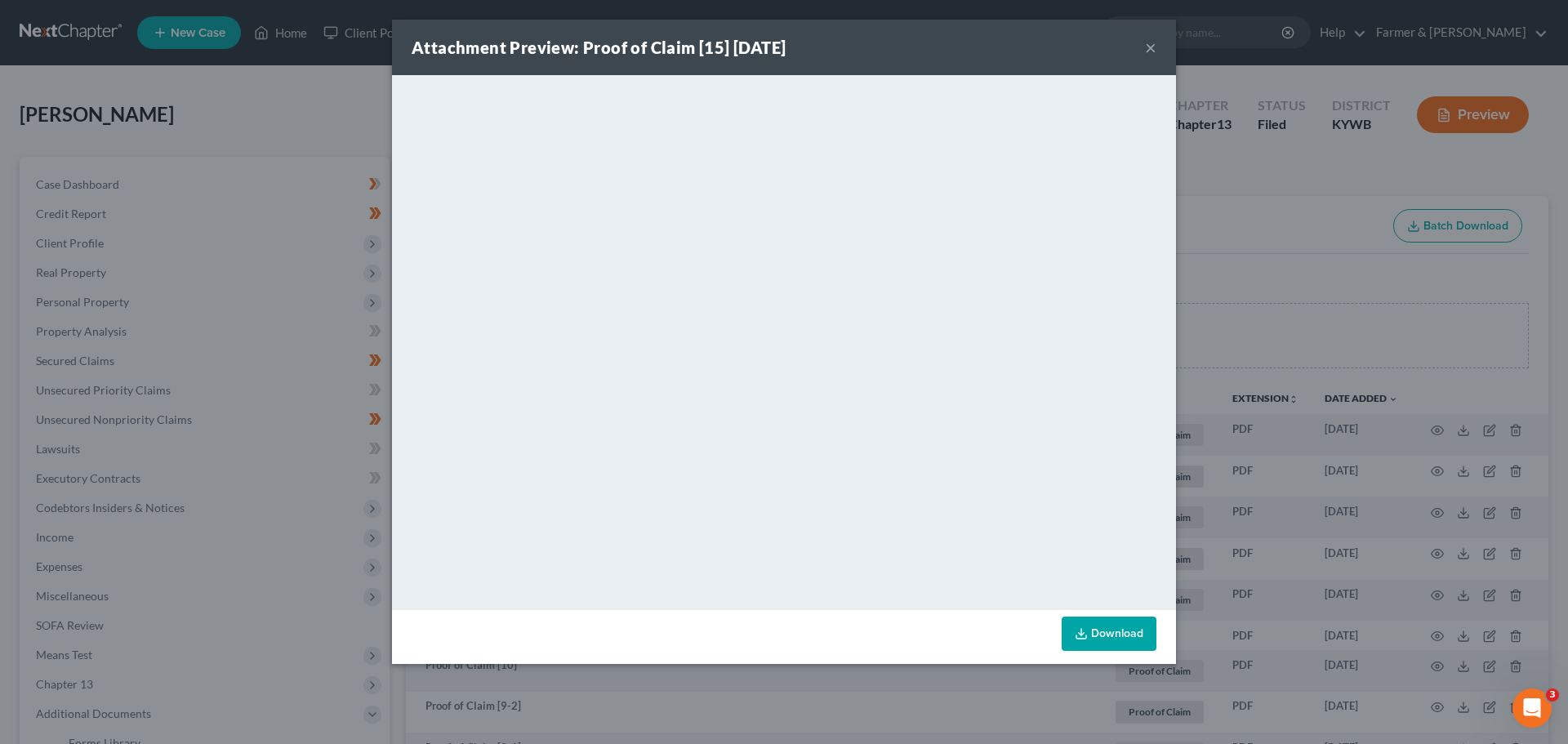
click at [1151, 52] on button "×" at bounding box center [1151, 47] width 12 height 19
